Goal: Find specific page/section: Find specific page/section

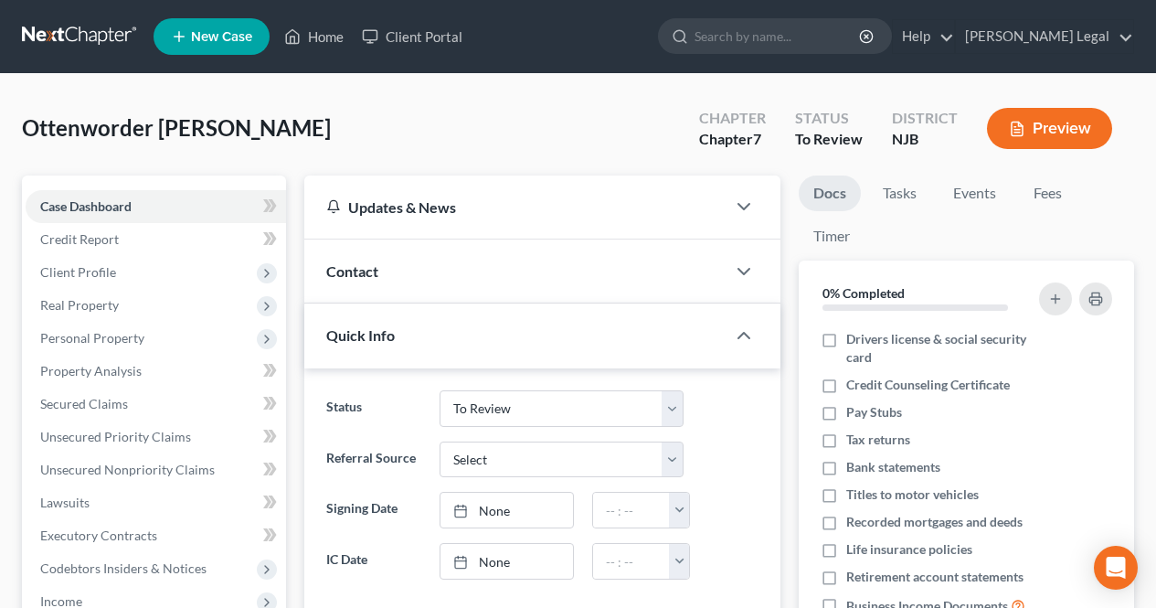
select select "6"
click at [302, 30] on link "Home" at bounding box center [314, 36] width 78 height 33
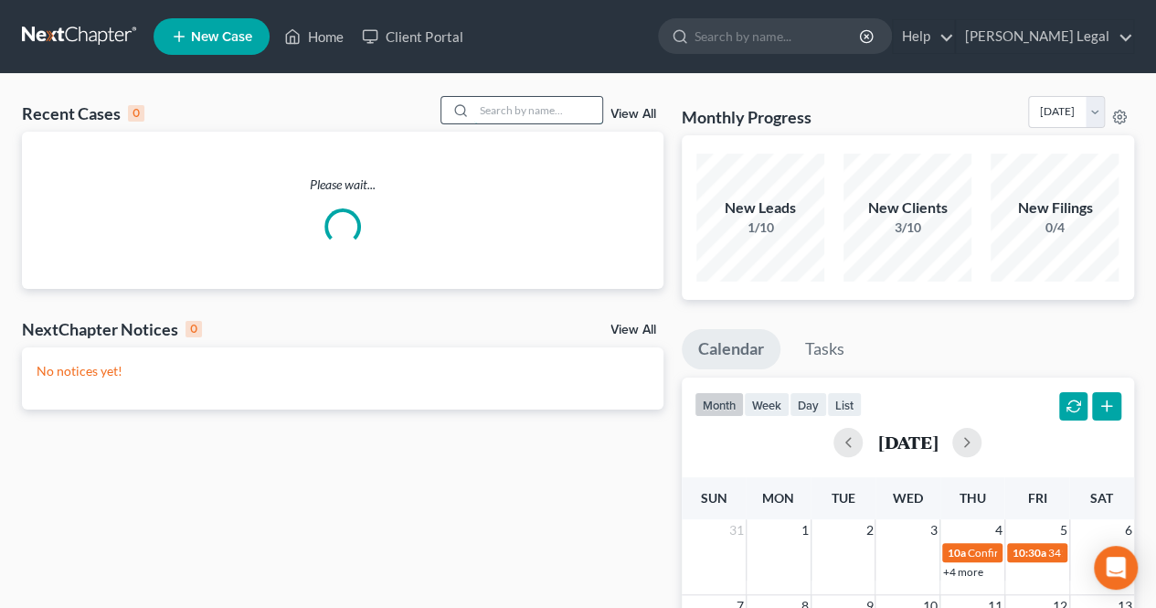
click at [539, 98] on input "search" at bounding box center [538, 110] width 128 height 27
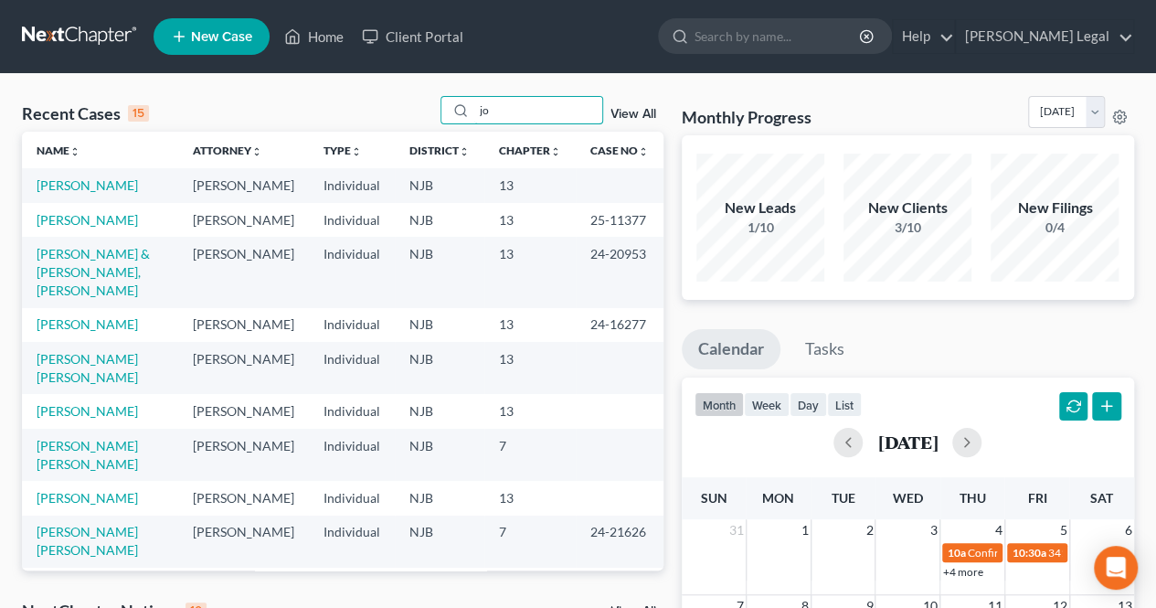
drag, startPoint x: 537, startPoint y: 98, endPoint x: 408, endPoint y: 102, distance: 129.9
click at [408, 102] on div "Recent Cases 15 jo View All" at bounding box center [343, 114] width 642 height 36
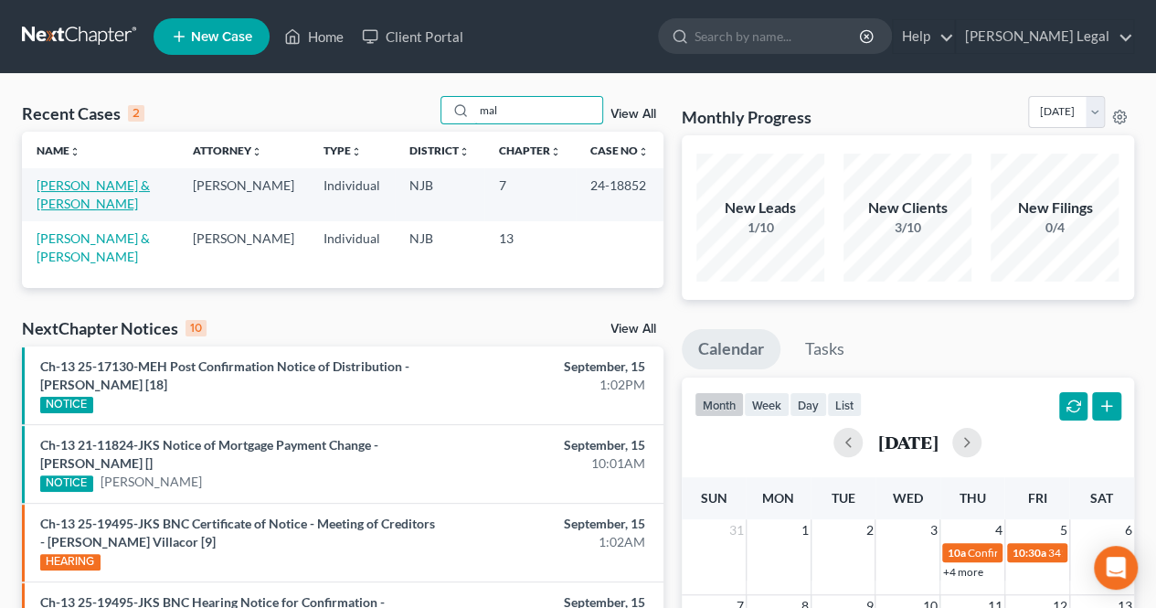
type input "mal"
click at [121, 184] on link "[PERSON_NAME] & [PERSON_NAME]" at bounding box center [93, 194] width 113 height 34
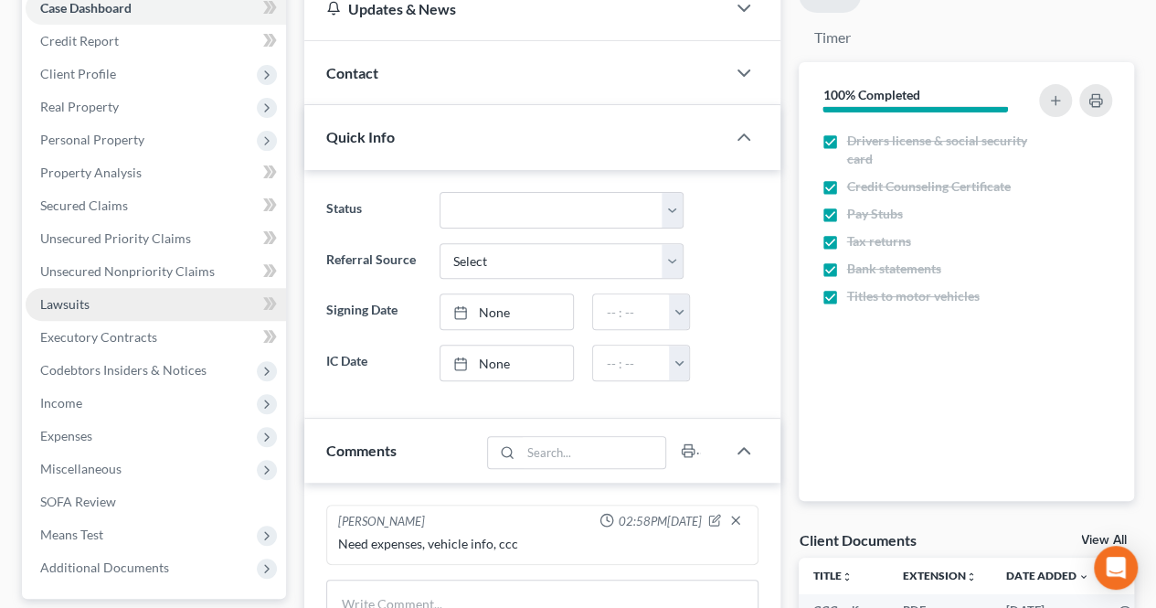
scroll to position [274, 0]
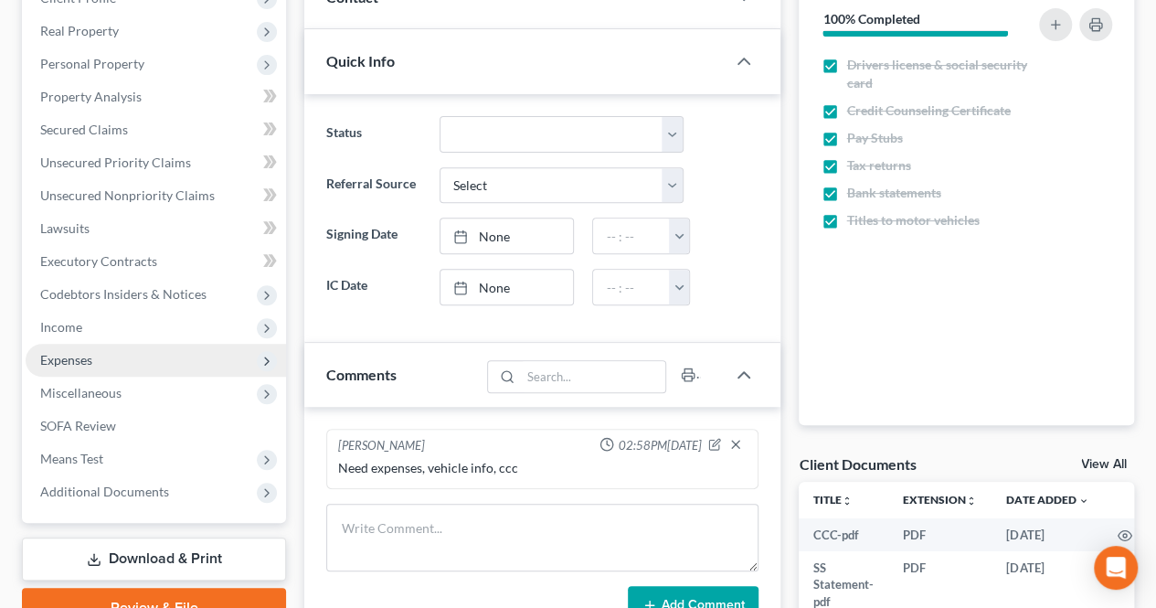
click at [147, 356] on span "Expenses" at bounding box center [156, 360] width 260 height 33
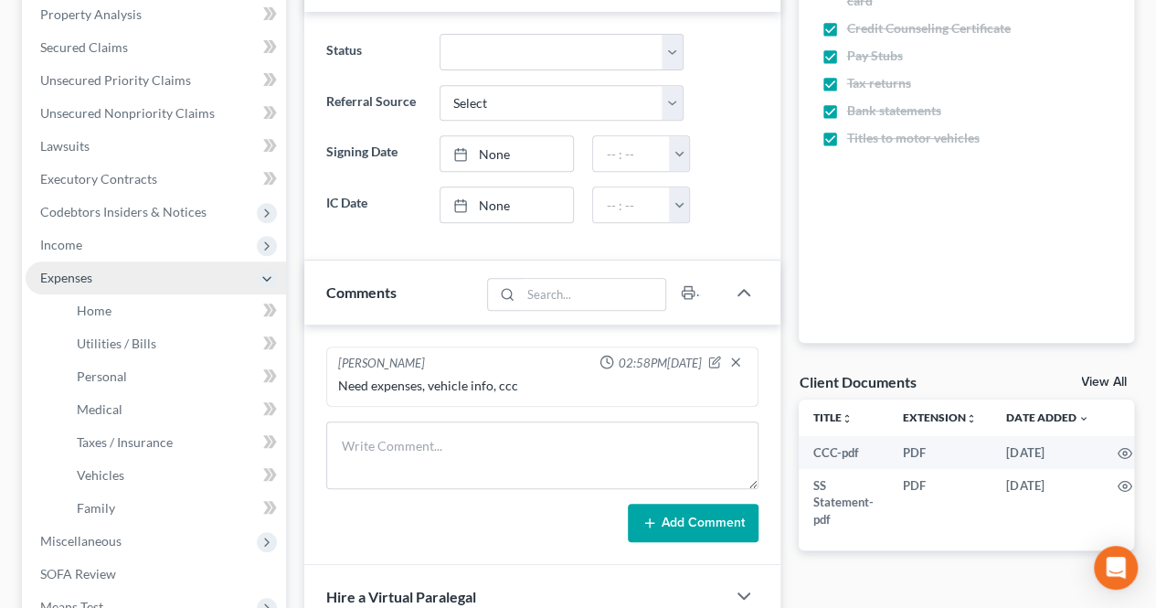
scroll to position [366, 0]
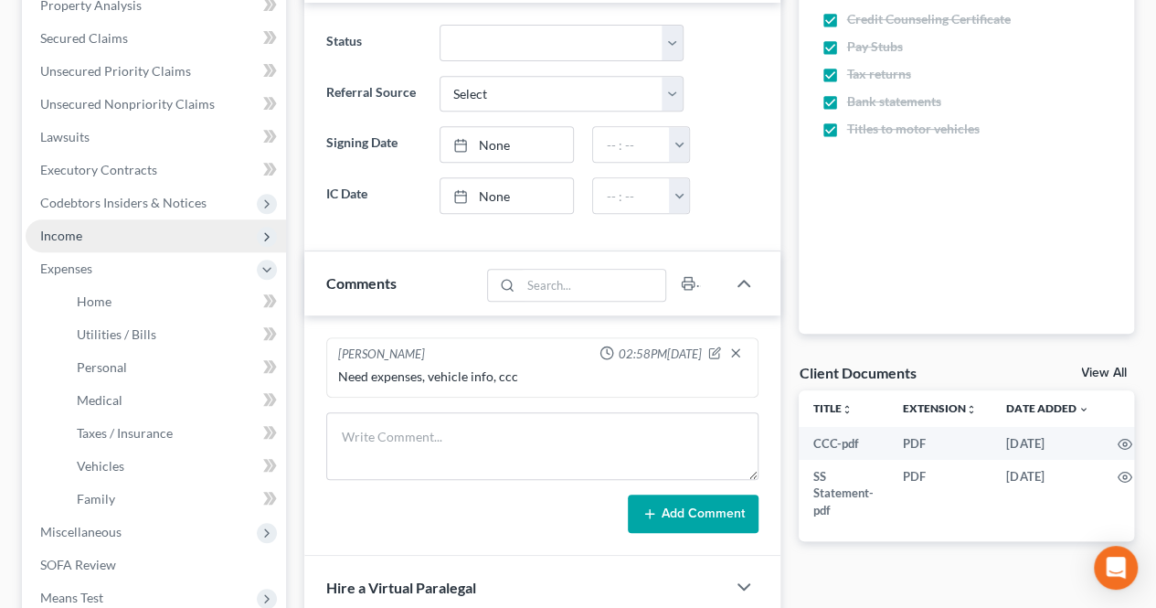
click at [105, 241] on span "Income" at bounding box center [156, 235] width 260 height 33
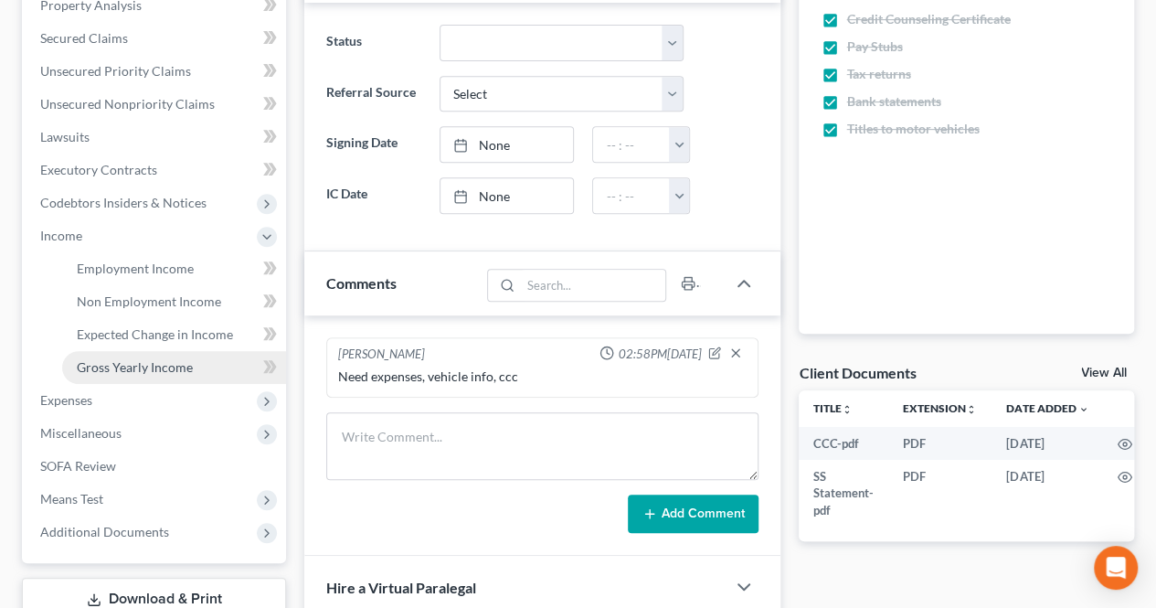
click at [138, 367] on span "Gross Yearly Income" at bounding box center [135, 367] width 116 height 16
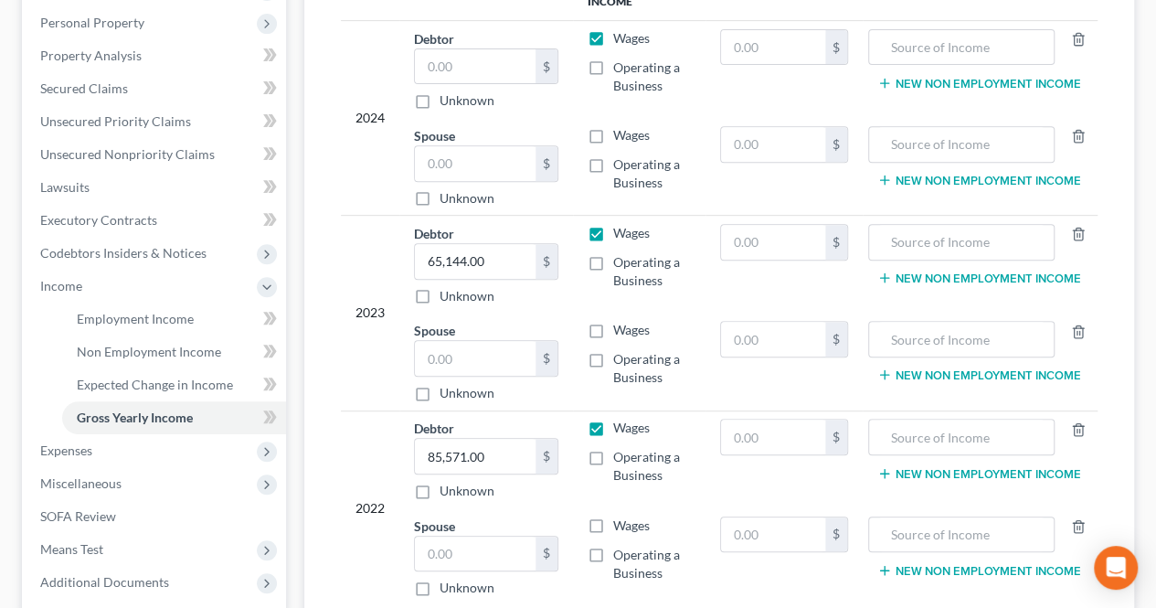
scroll to position [274, 0]
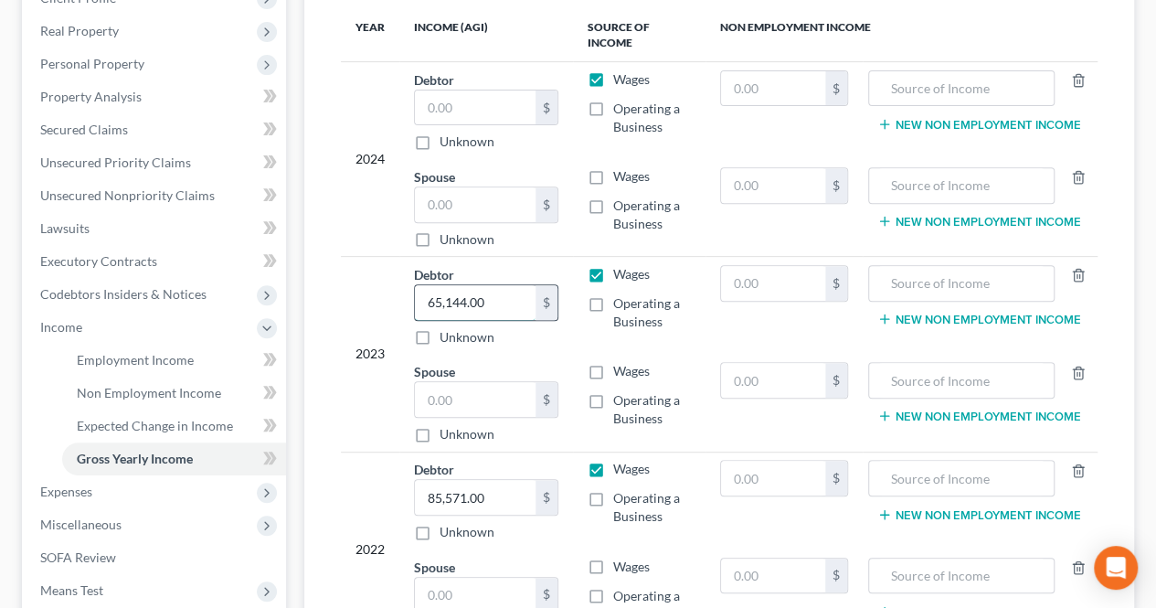
click at [504, 293] on input "65,144.00" at bounding box center [475, 302] width 120 height 35
click at [504, 295] on input "65,144.00" at bounding box center [475, 302] width 120 height 35
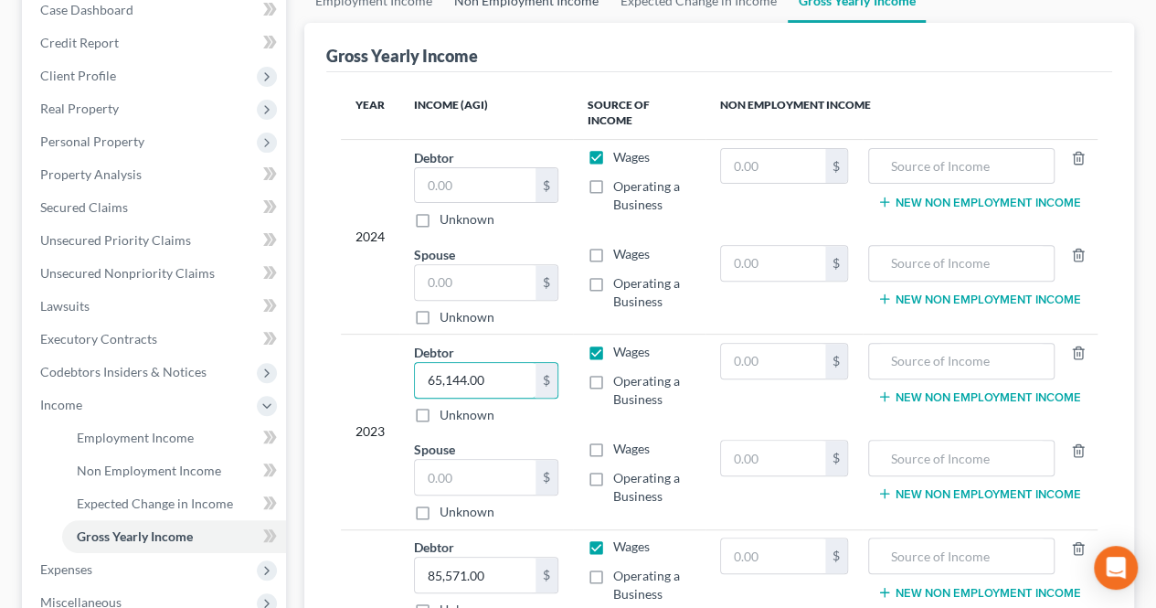
scroll to position [0, 0]
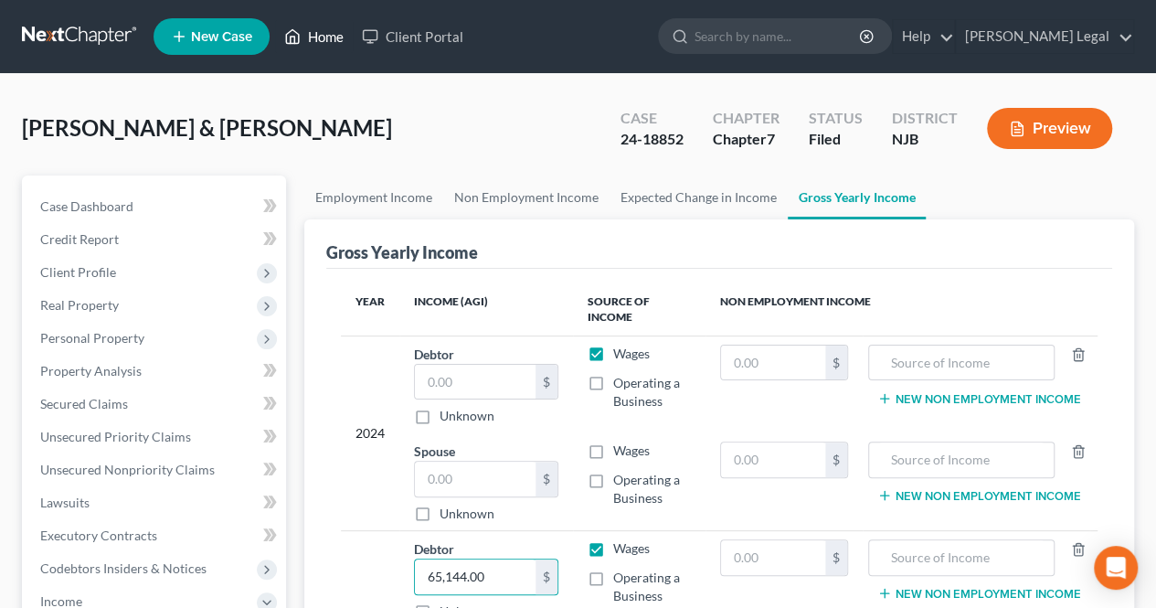
click at [322, 48] on link "Home" at bounding box center [314, 36] width 78 height 33
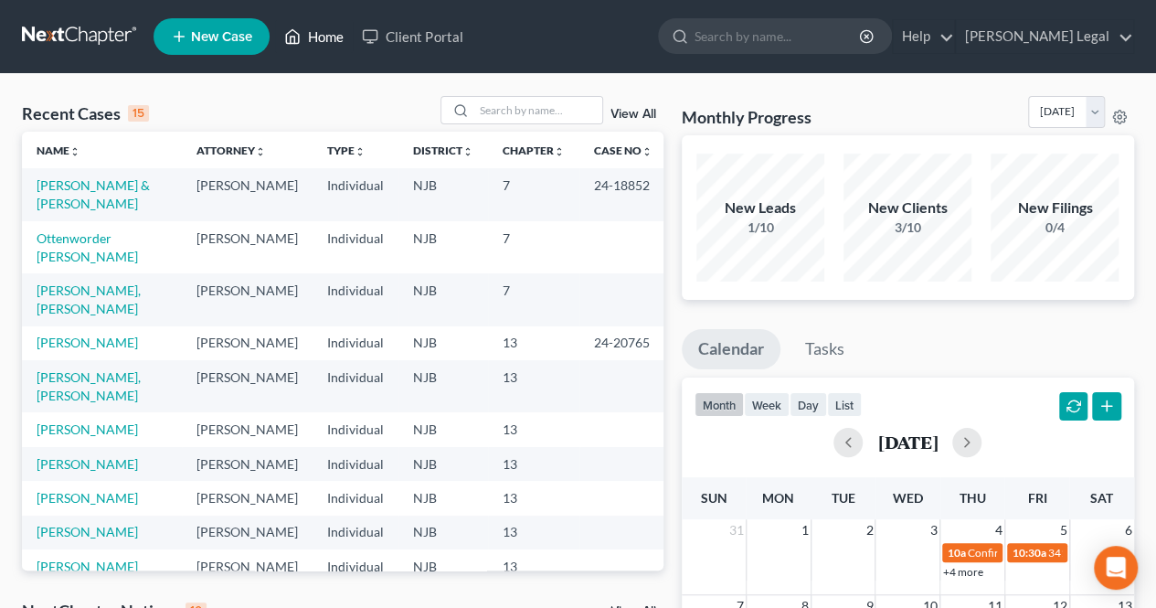
scroll to position [91, 0]
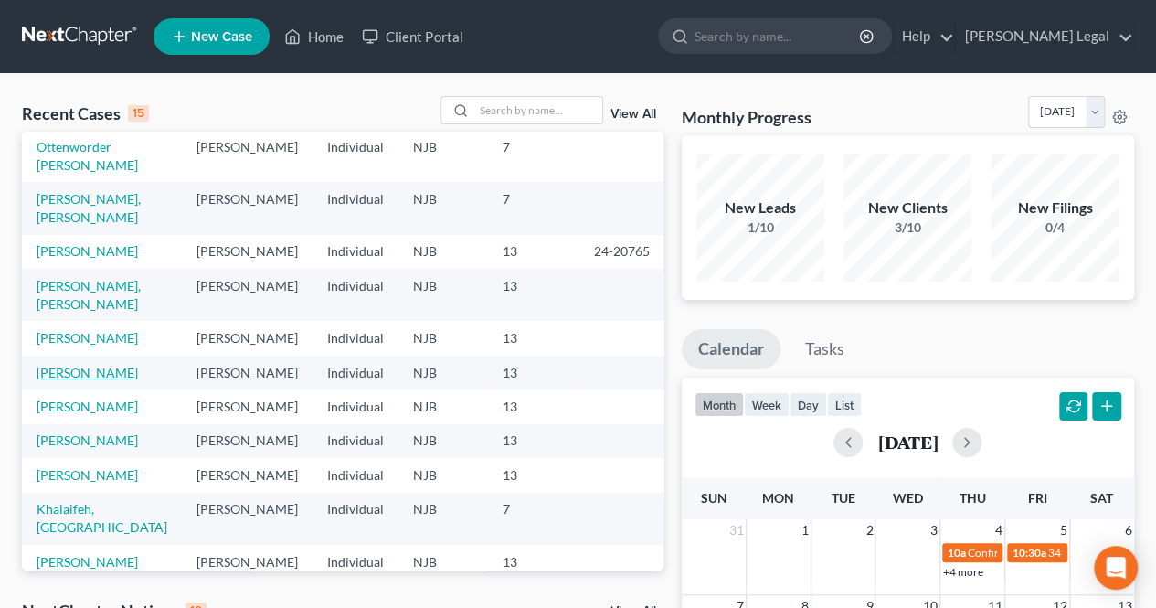
click at [93, 380] on link "[PERSON_NAME]" at bounding box center [87, 373] width 101 height 16
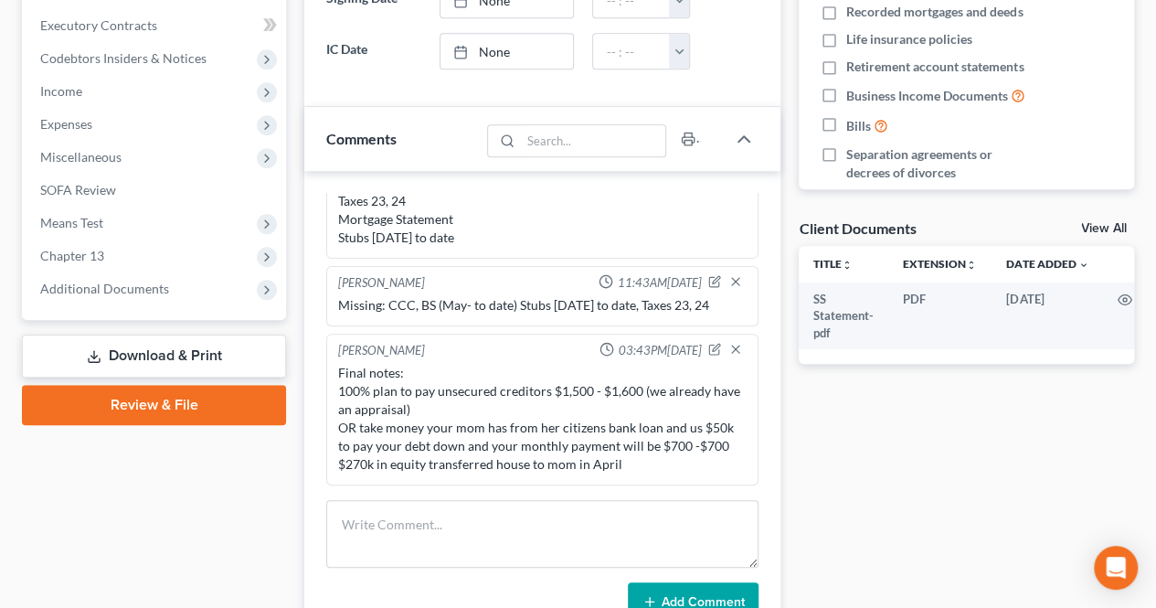
scroll to position [548, 0]
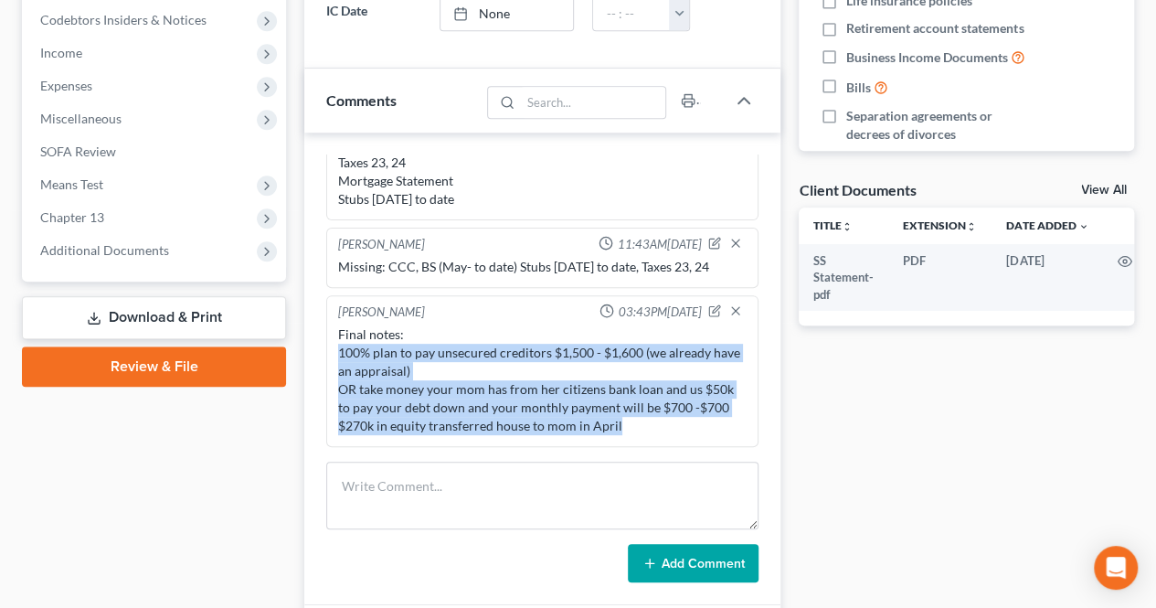
drag, startPoint x: 645, startPoint y: 432, endPoint x: 333, endPoint y: 343, distance: 325.1
click at [333, 343] on div "[PERSON_NAME] 03:43PM[DATE] Final notes: 100% plan to pay unsecured creditors $…" at bounding box center [542, 371] width 432 height 152
copy div "100% plan to pay unsecured creditors $1,500 - $1,600 (we already have an apprai…"
